Goal: Task Accomplishment & Management: Use online tool/utility

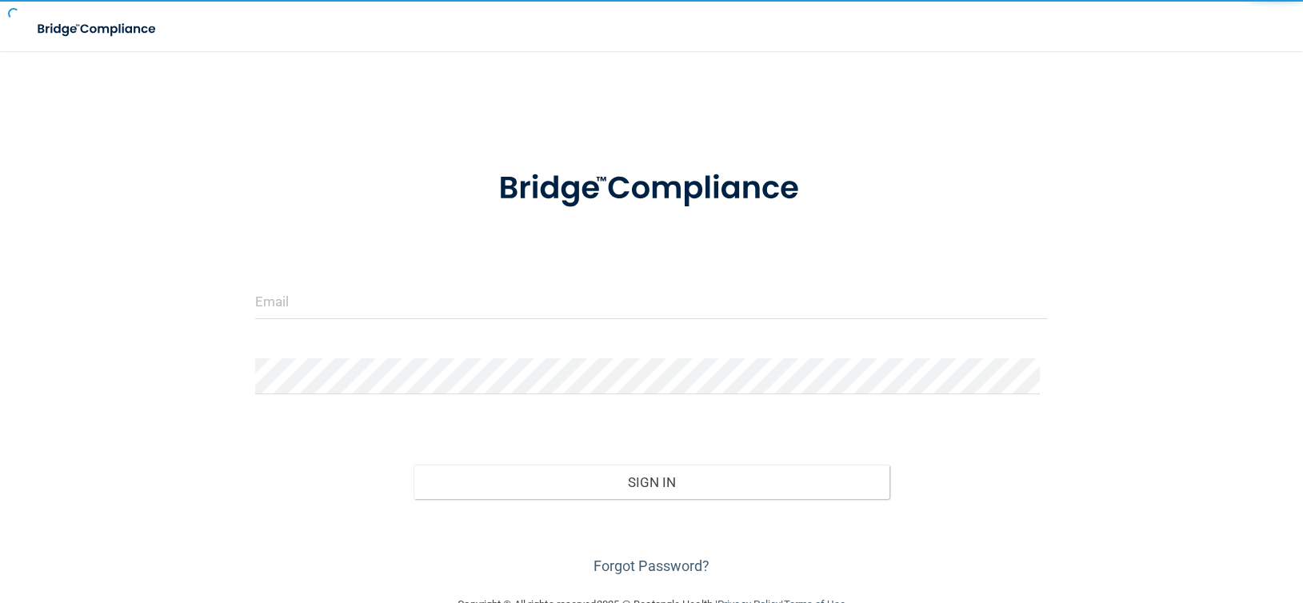
drag, startPoint x: 0, startPoint y: 0, endPoint x: 110, endPoint y: 114, distance: 157.9
click at [115, 114] on div "Invalid email/password. You don't have permission to access that page. Sign In …" at bounding box center [651, 323] width 1239 height 512
type input "[EMAIL_ADDRESS][DOMAIN_NAME]"
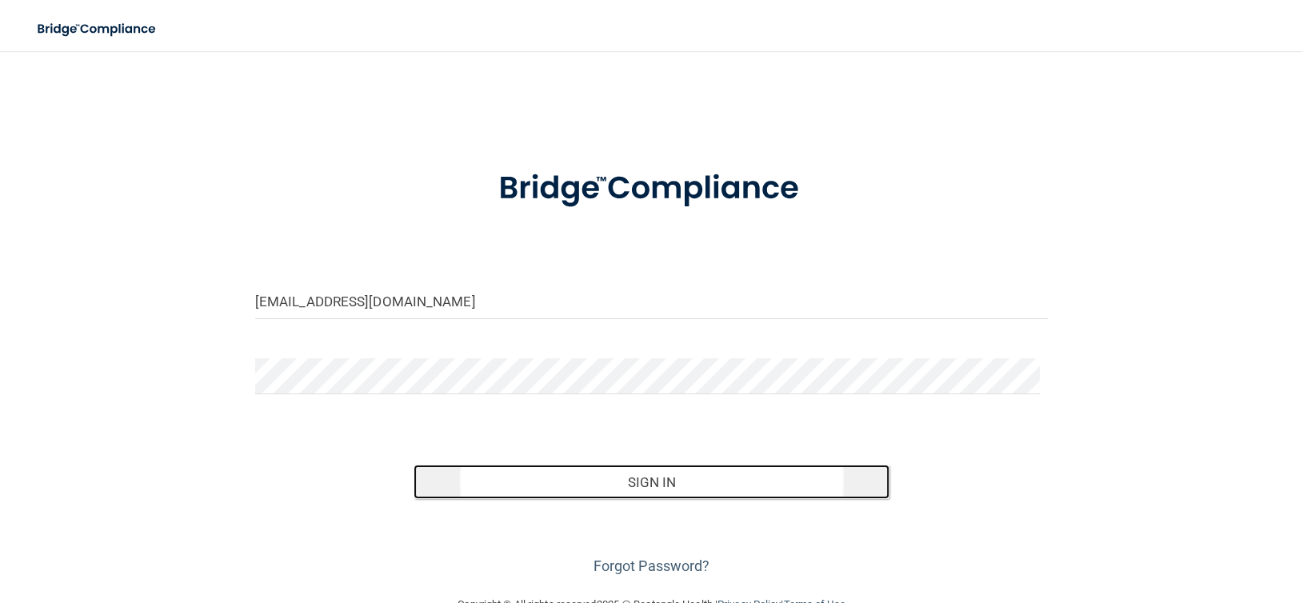
click at [574, 488] on button "Sign In" at bounding box center [652, 482] width 476 height 35
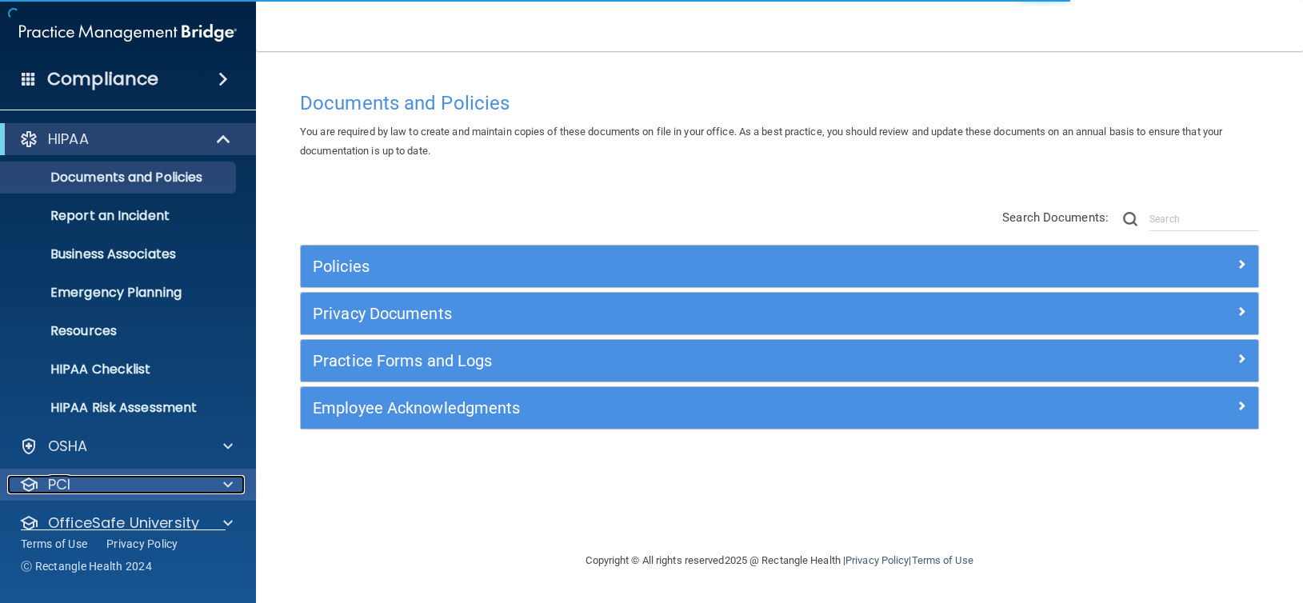
click at [208, 488] on div at bounding box center [226, 484] width 40 height 19
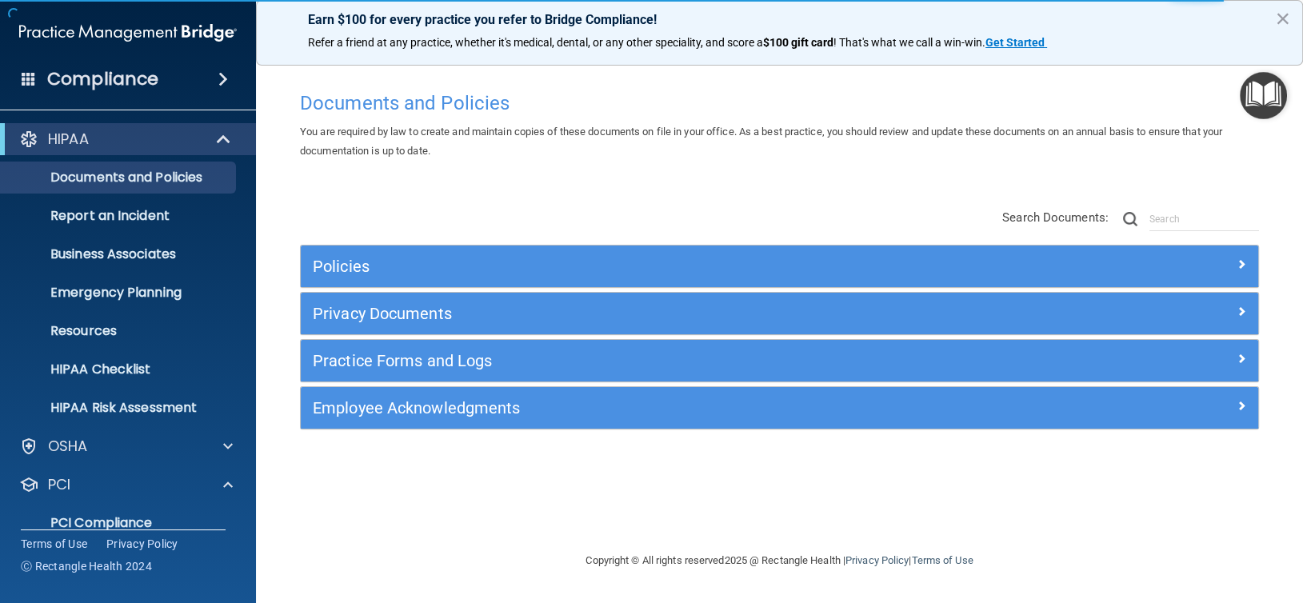
click at [194, 466] on div "HIPAA Documents and Policies Report an Incident Business Associates Emergency P…" at bounding box center [128, 400] width 257 height 566
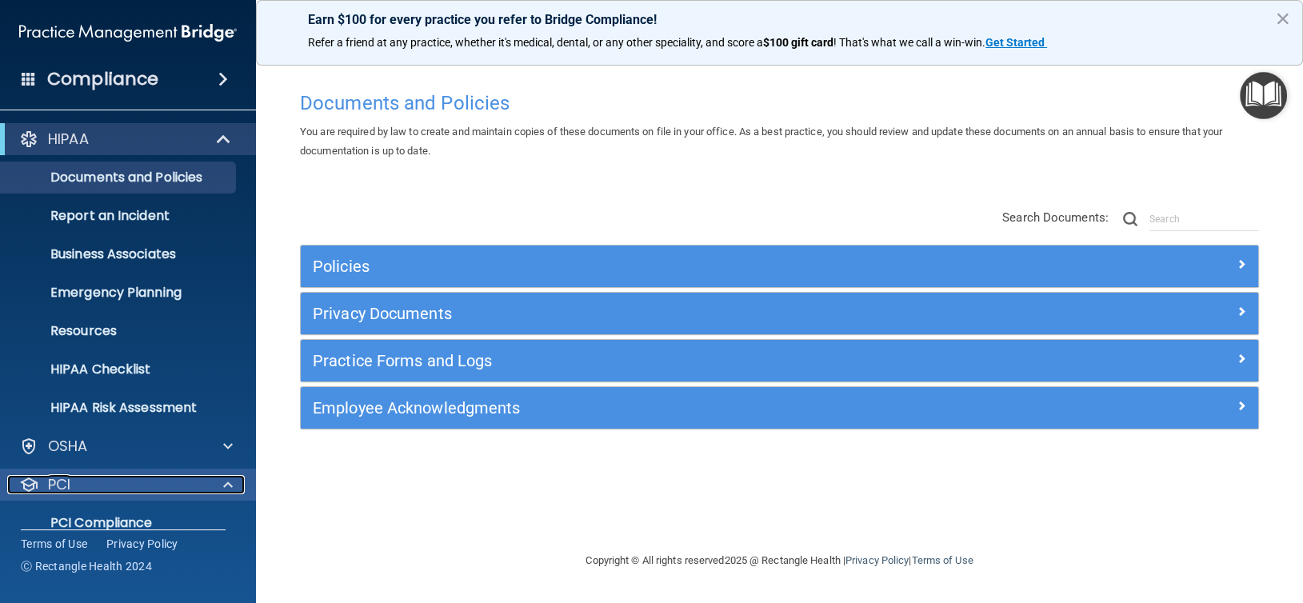
click at [224, 485] on span at bounding box center [228, 484] width 10 height 19
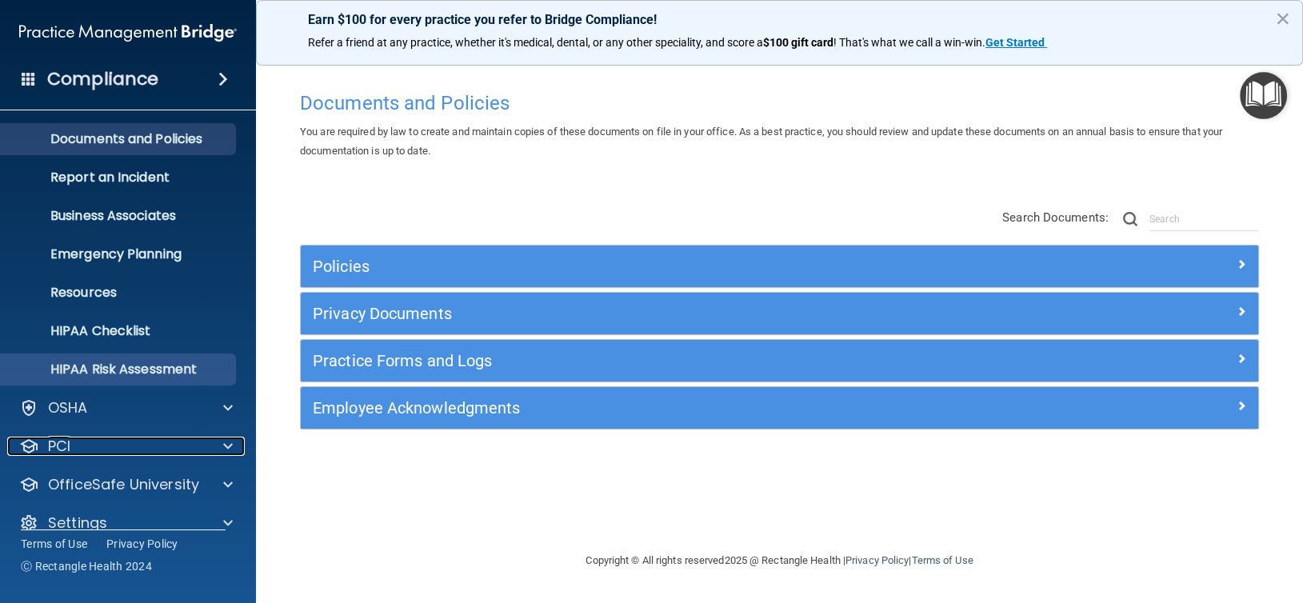
scroll to position [60, 0]
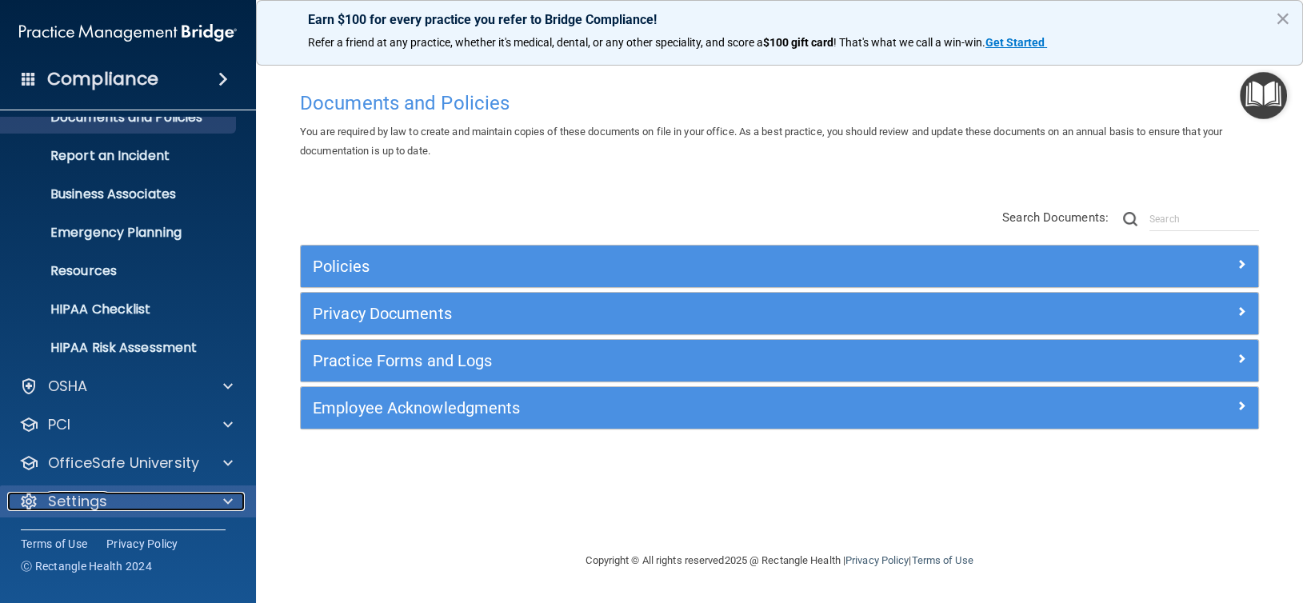
click at [114, 508] on div "Settings" at bounding box center [106, 501] width 198 height 19
click at [225, 498] on span at bounding box center [228, 501] width 10 height 19
click at [220, 508] on div at bounding box center [226, 501] width 40 height 19
click at [82, 514] on div "Settings" at bounding box center [128, 502] width 257 height 32
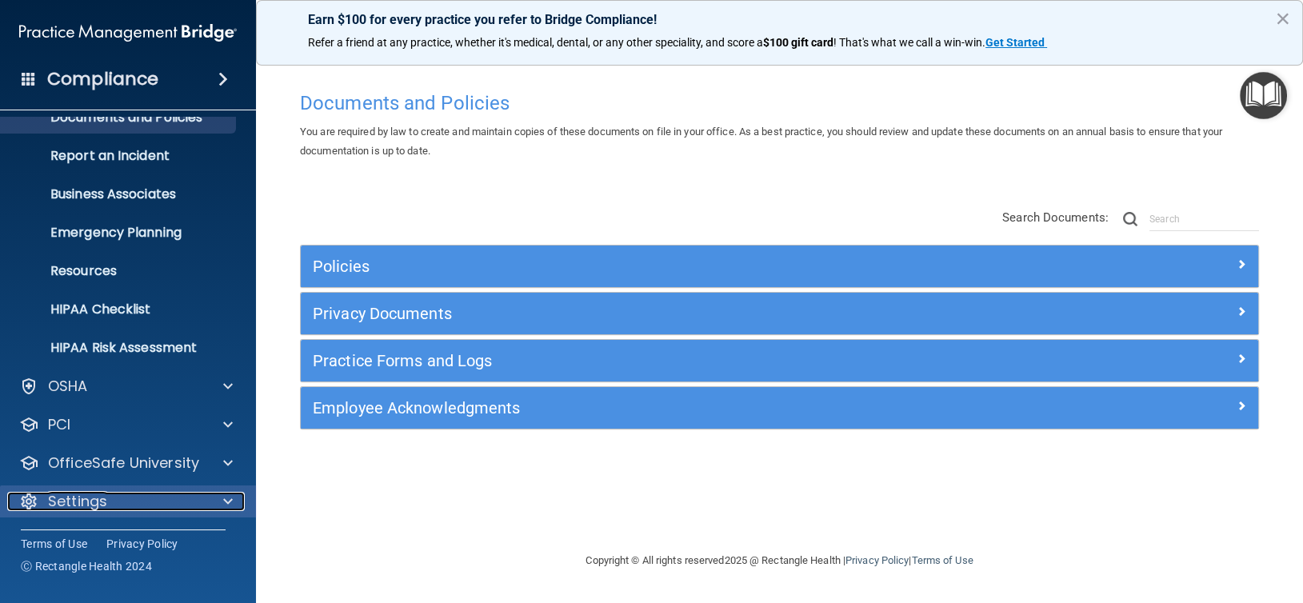
click at [201, 507] on div "Settings" at bounding box center [106, 501] width 198 height 19
click at [211, 495] on div at bounding box center [226, 501] width 40 height 19
click at [562, 543] on div "Copyright © All rights reserved 2025 @ Rectangle Health | Privacy Policy | Term…" at bounding box center [780, 560] width 584 height 51
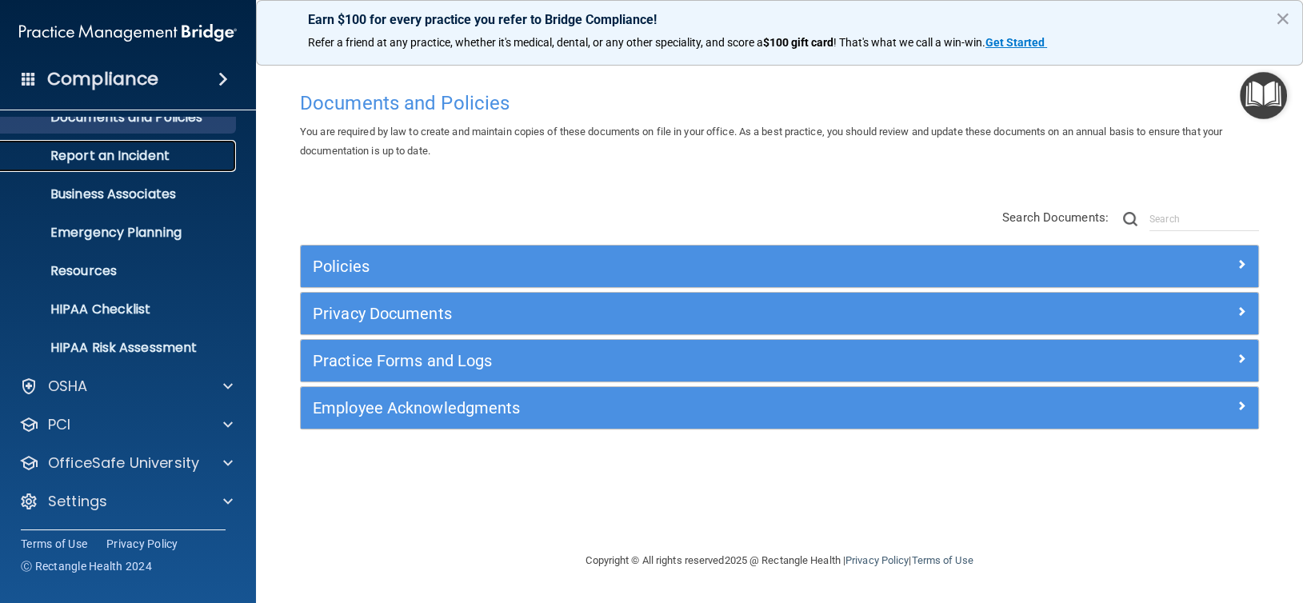
click at [101, 170] on link "Report an Incident" at bounding box center [110, 156] width 252 height 32
